Goal: Information Seeking & Learning: Find specific fact

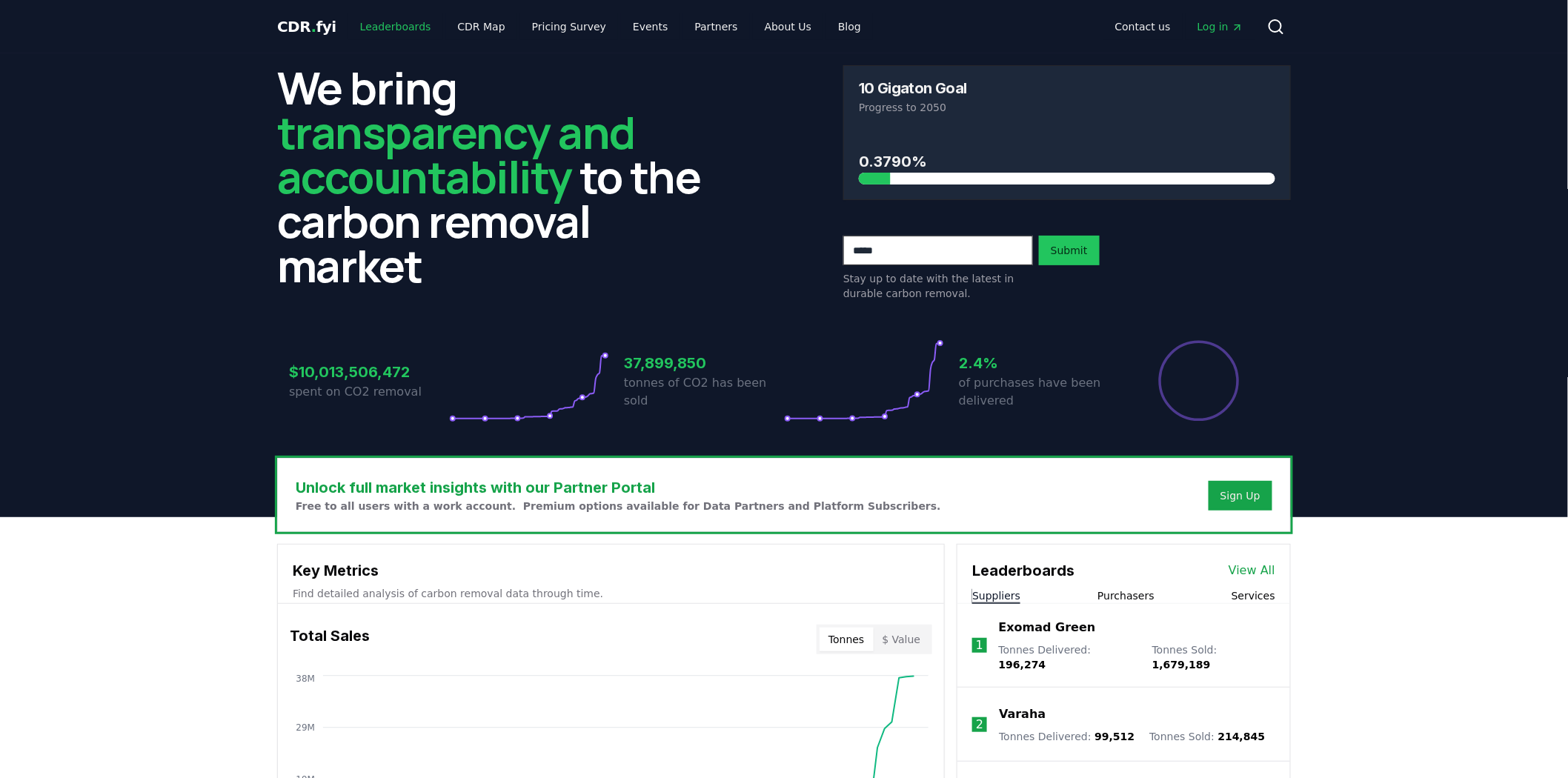
click at [397, 21] on link "Leaderboards" at bounding box center [396, 27] width 95 height 27
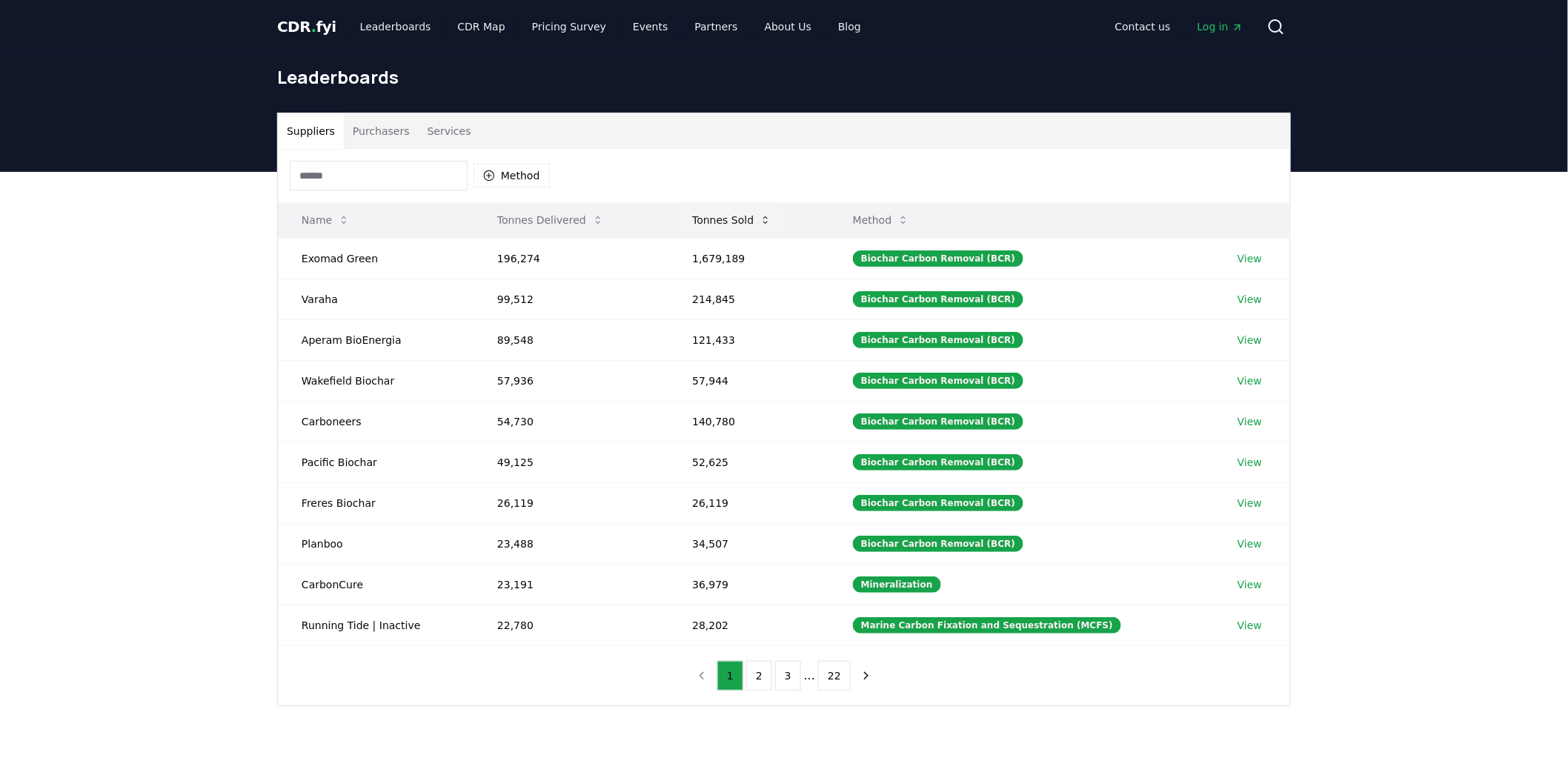
click at [731, 217] on button "Tonnes Sold" at bounding box center [732, 220] width 103 height 30
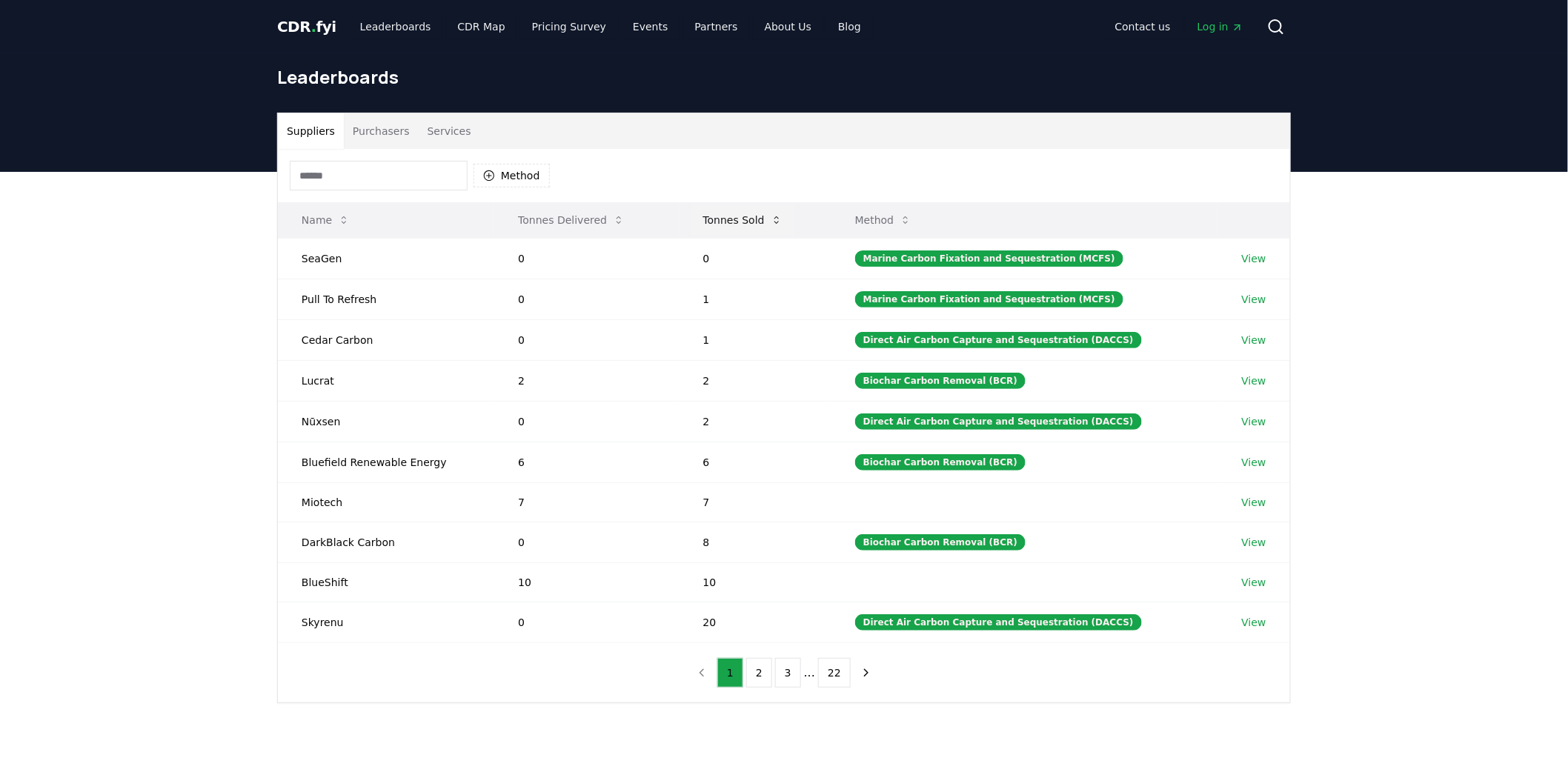
click at [738, 216] on button "Tonnes Sold" at bounding box center [743, 220] width 103 height 30
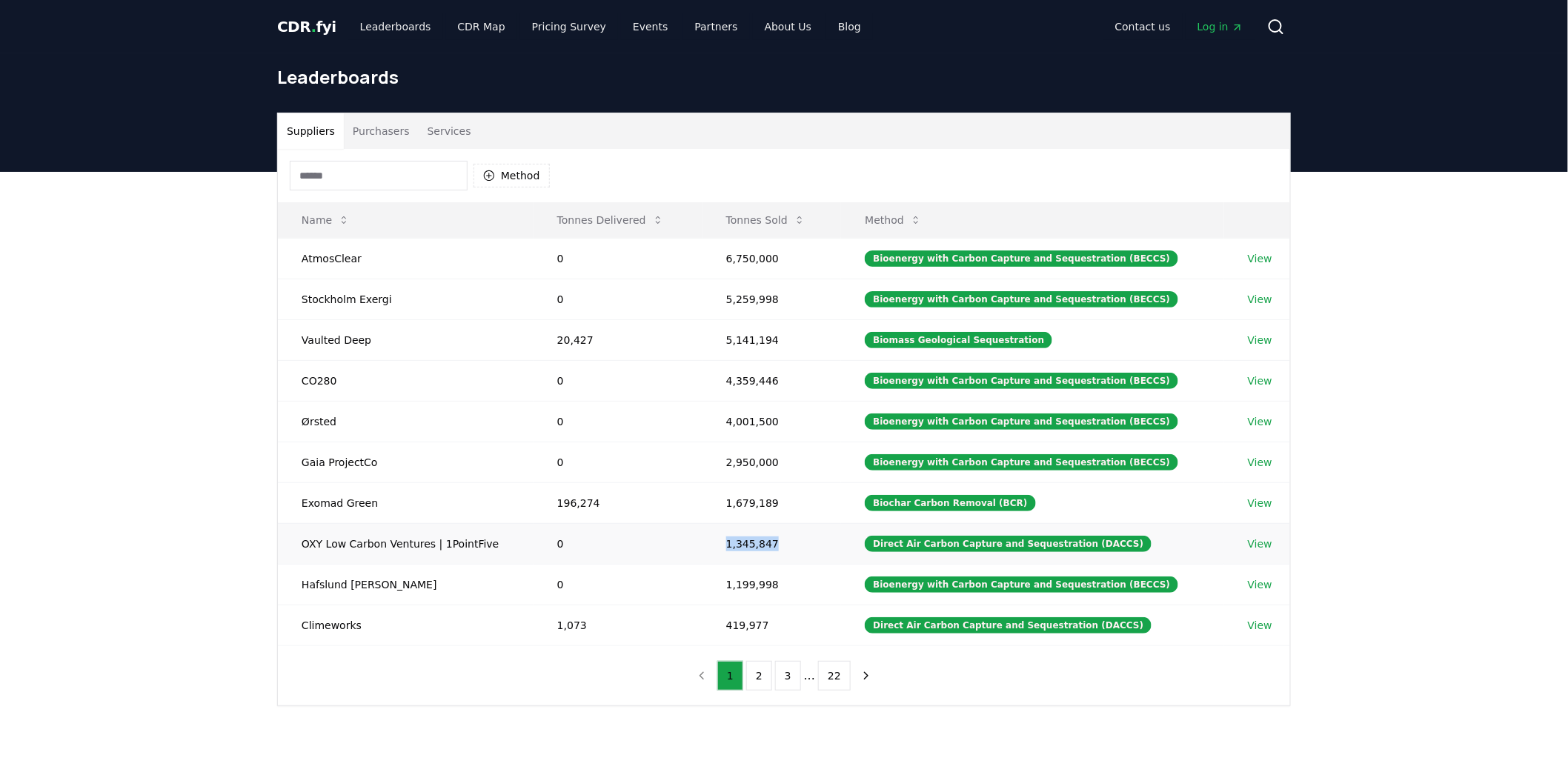
drag, startPoint x: 777, startPoint y: 545, endPoint x: 712, endPoint y: 547, distance: 65.0
click at [712, 547] on td "1,345,847" at bounding box center [772, 543] width 139 height 41
copy td "1,345,847"
